Goal: Find specific page/section: Find specific page/section

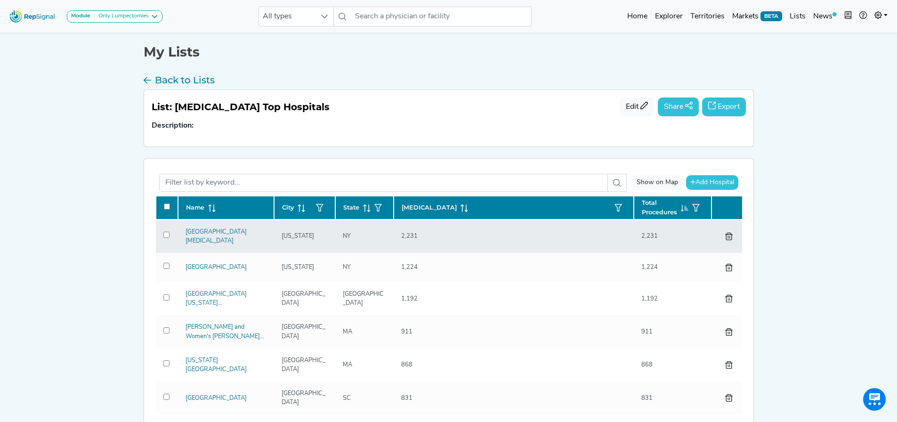
click at [214, 236] on div "[GEOGRAPHIC_DATA][MEDICAL_DATA]" at bounding box center [226, 236] width 92 height 18
click at [202, 240] on link "[GEOGRAPHIC_DATA][MEDICAL_DATA]" at bounding box center [216, 236] width 61 height 15
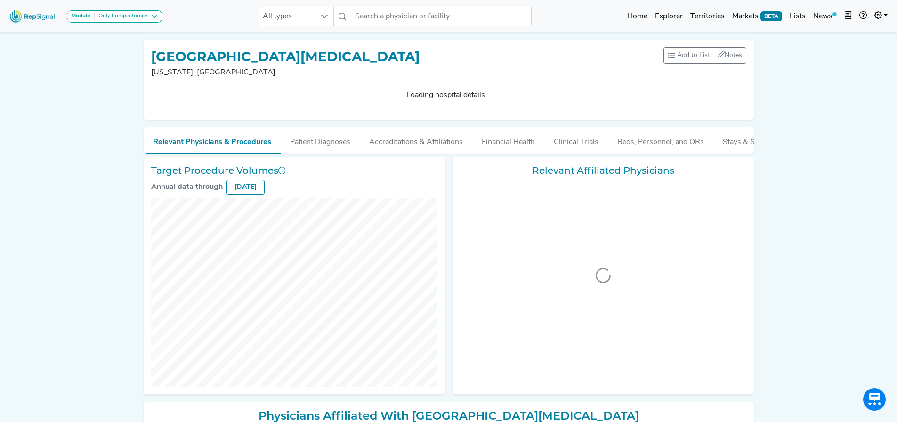
click at [284, 174] on icon at bounding box center [282, 171] width 8 height 8
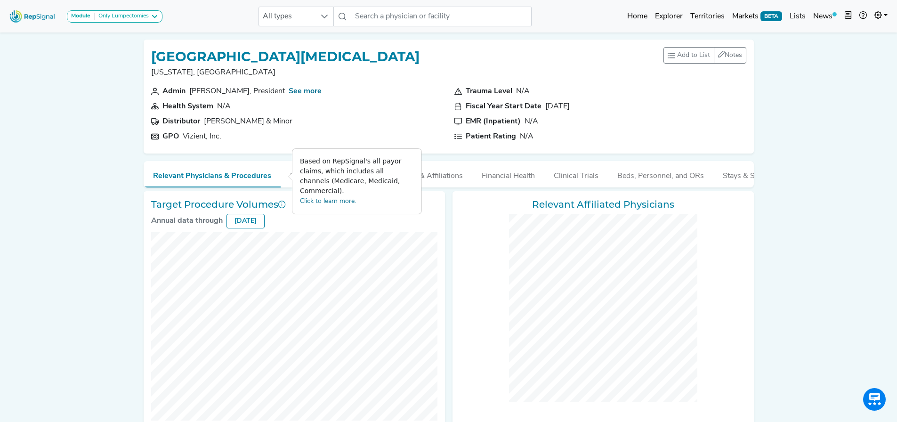
checkbox input "false"
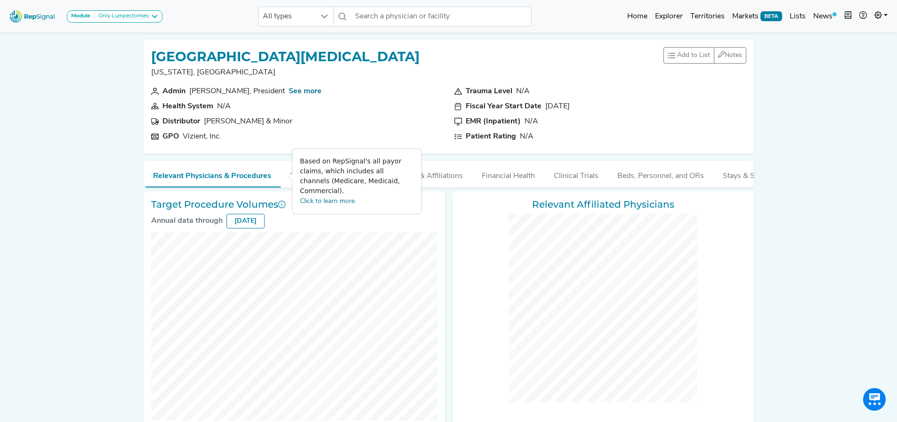
checkbox input "false"
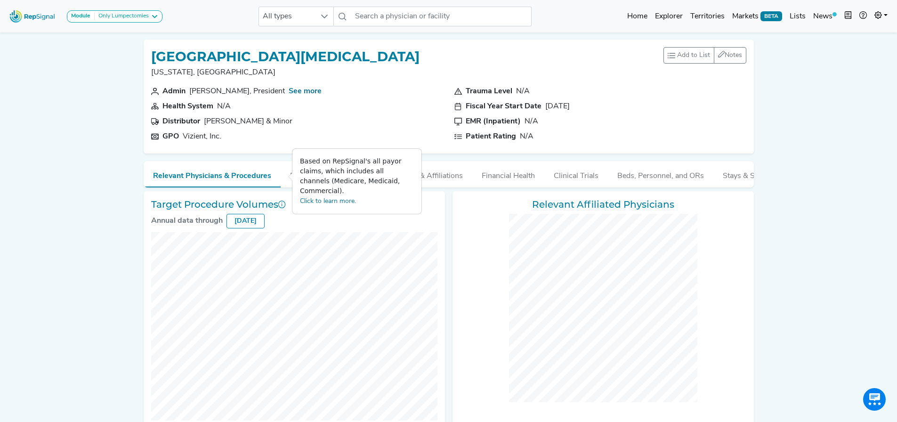
checkbox input "false"
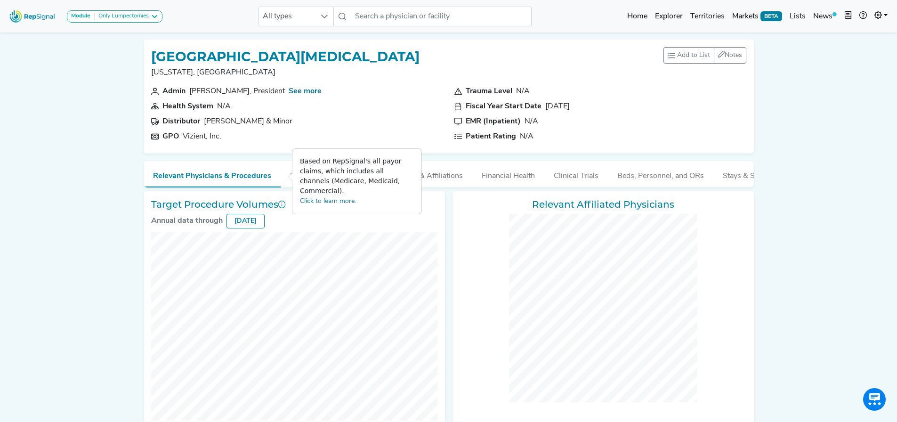
checkbox input "false"
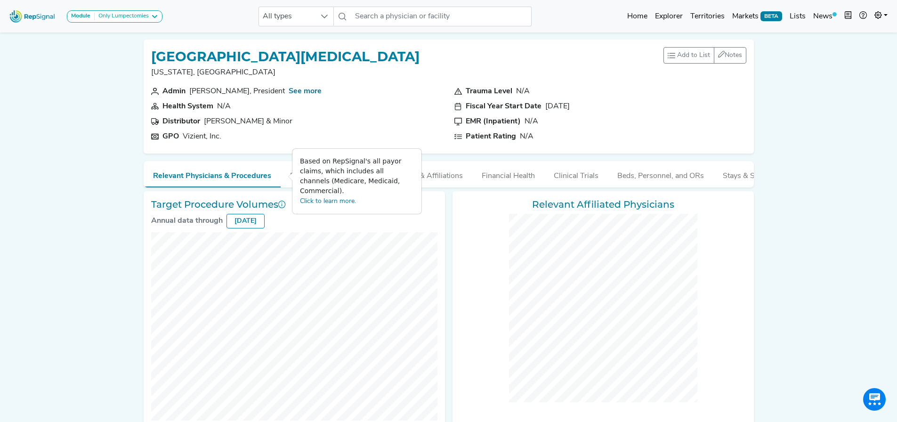
checkbox input "false"
